Goal: Complete application form

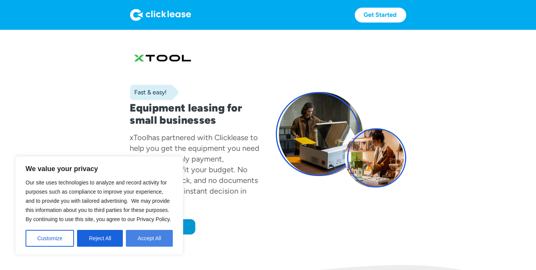
click at [142, 241] on button "Accept All" at bounding box center [149, 238] width 47 height 17
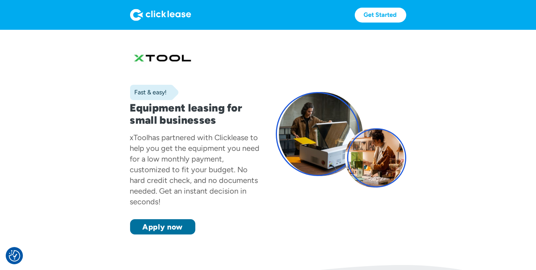
click at [165, 227] on link "Apply now" at bounding box center [162, 226] width 65 height 15
